Goal: Information Seeking & Learning: Learn about a topic

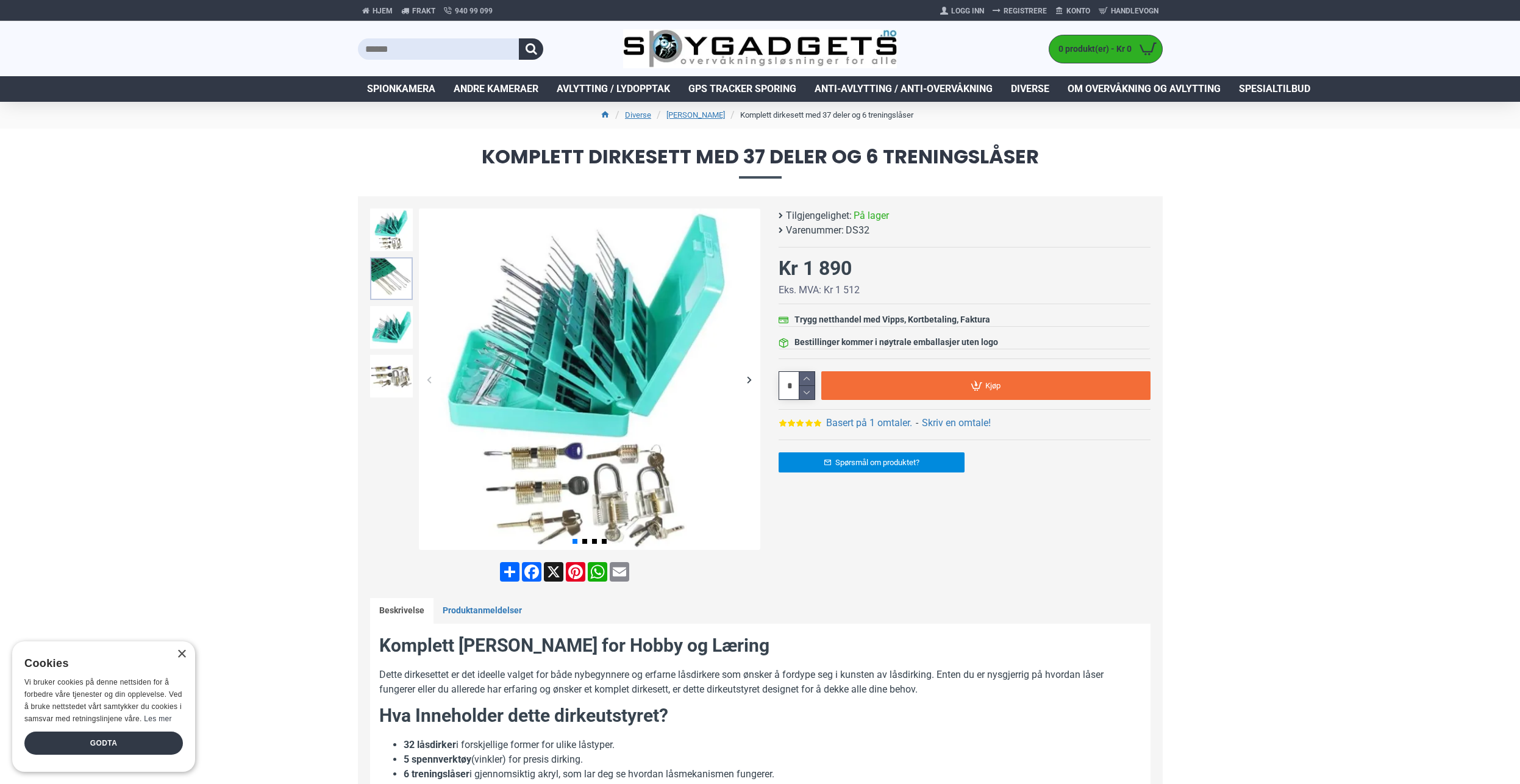
click at [391, 282] on img at bounding box center [391, 278] width 42 height 42
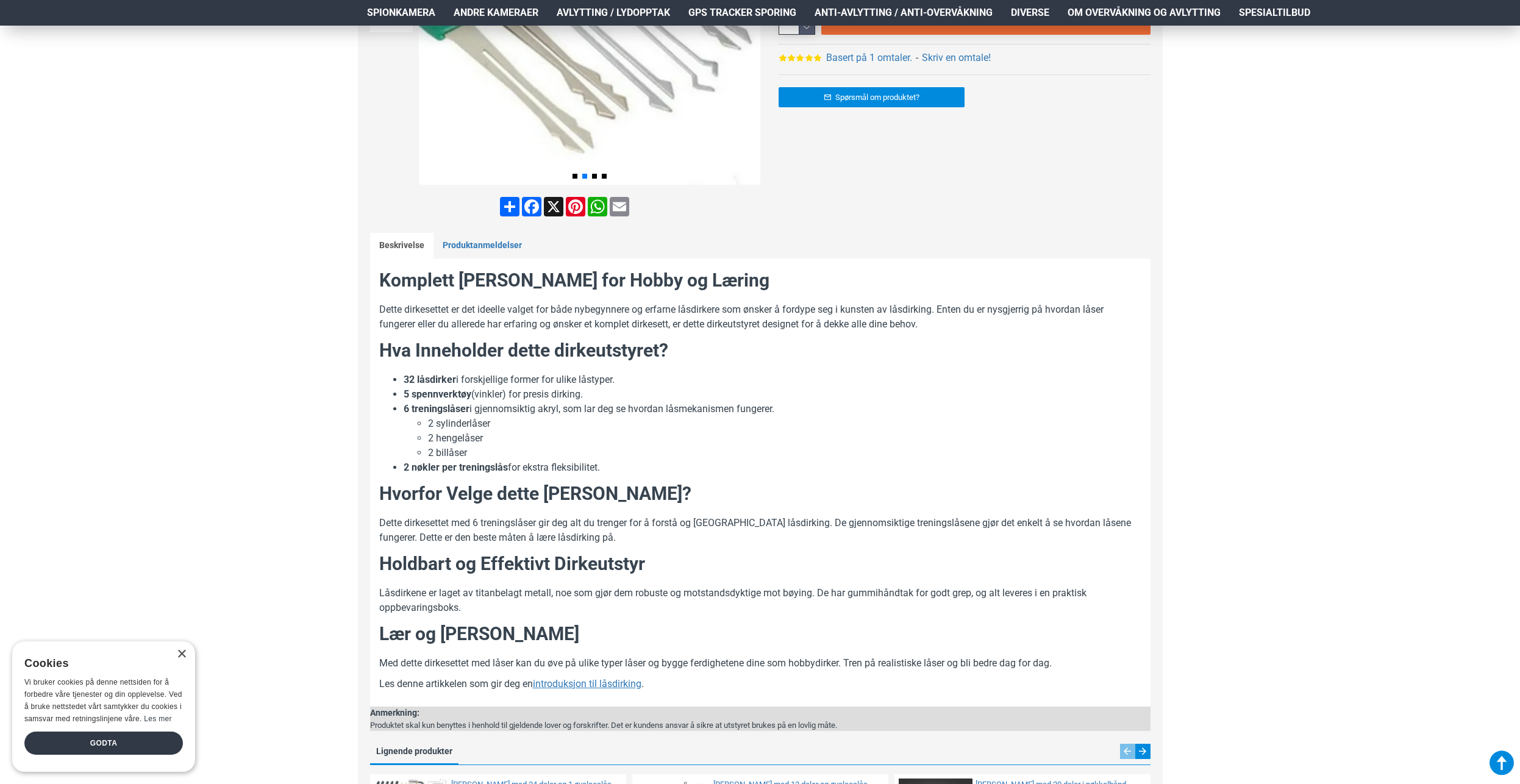
scroll to position [366, 0]
click at [578, 686] on u "introduksjon til låsdirking" at bounding box center [587, 683] width 109 height 11
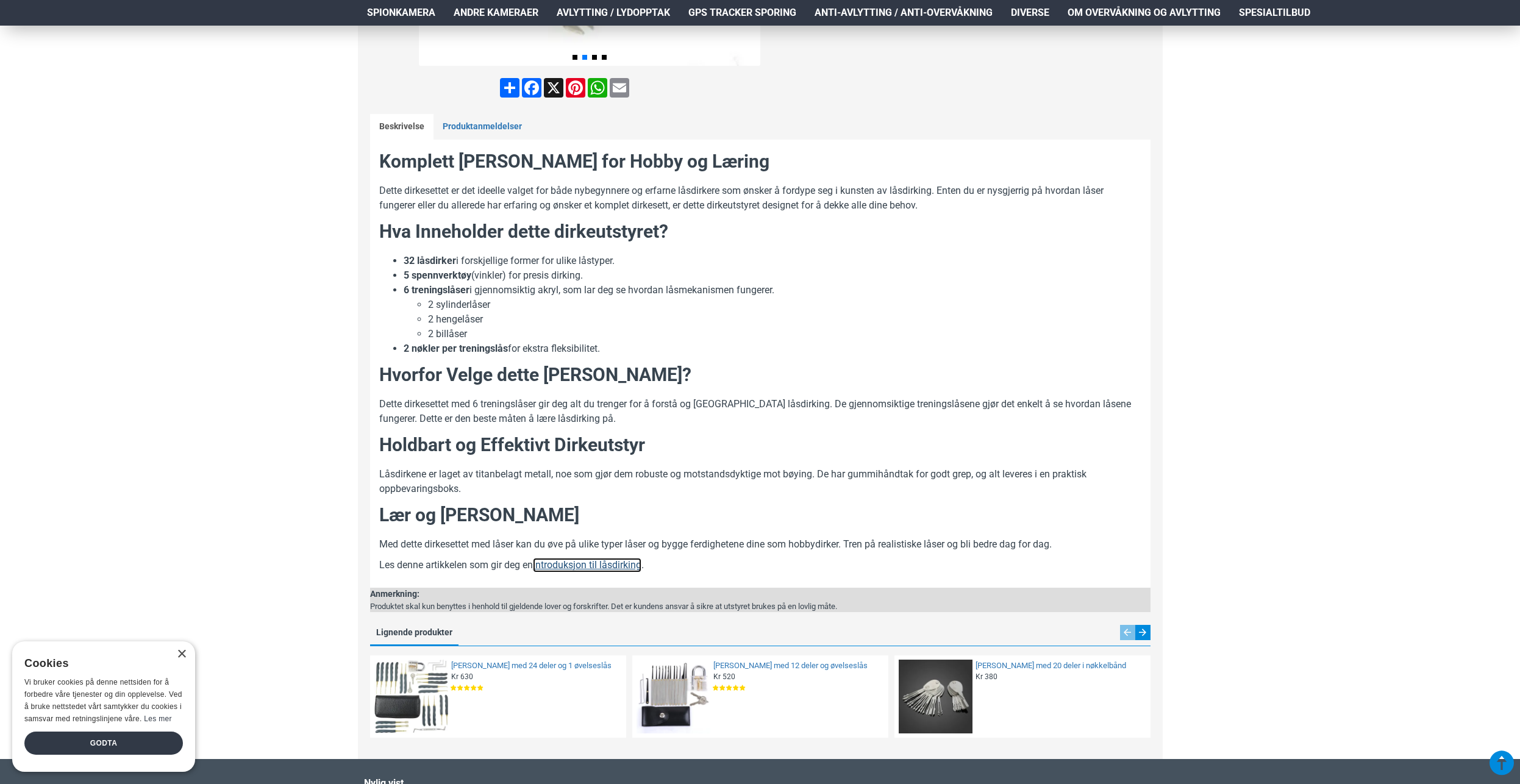
scroll to position [670, 0]
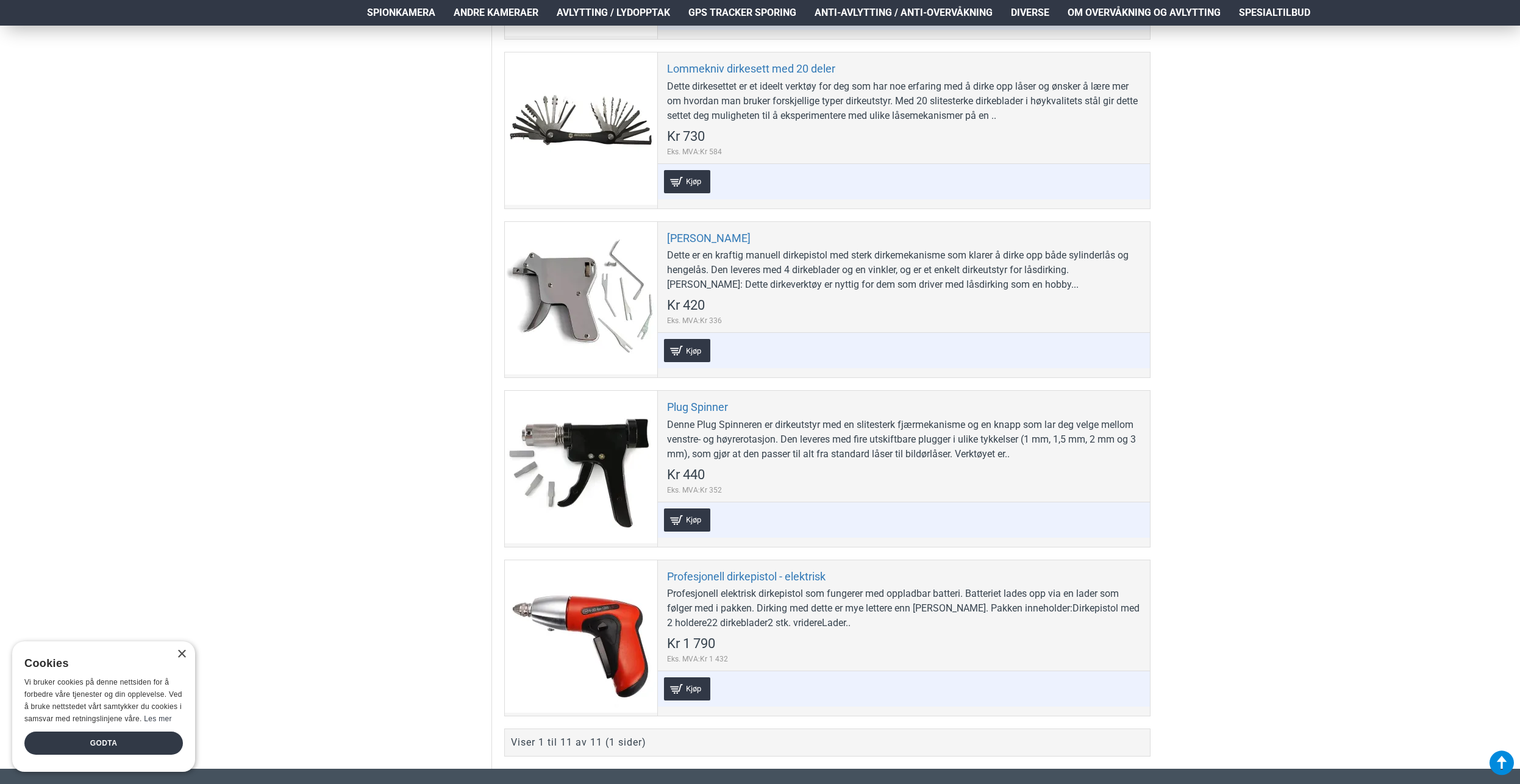
scroll to position [1706, 0]
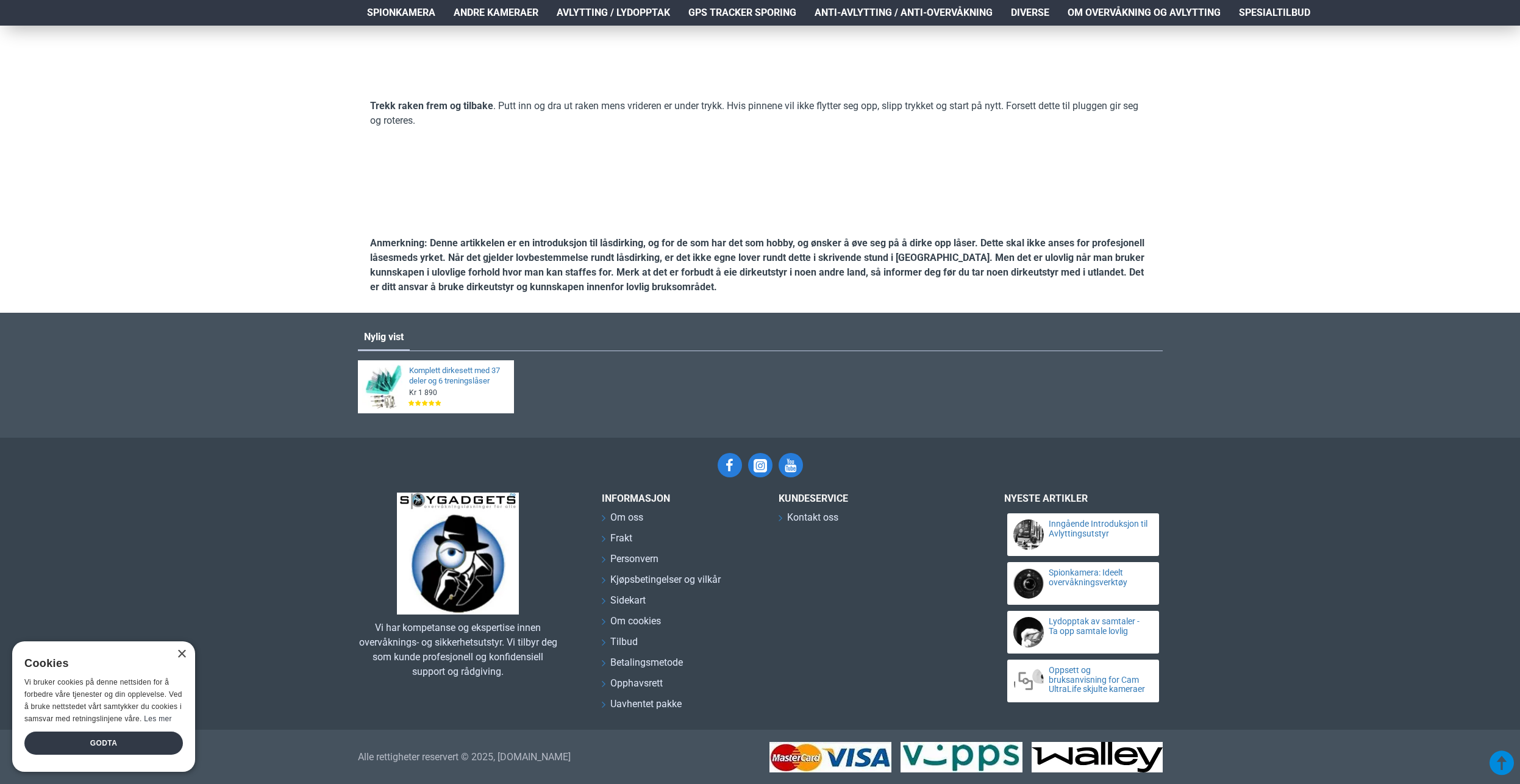
scroll to position [4429, 0]
click at [1083, 575] on link "Spionkamera: Ideelt overvåkningsverktøy" at bounding box center [1099, 577] width 100 height 19
